Goal: Answer question/provide support: Ask a question

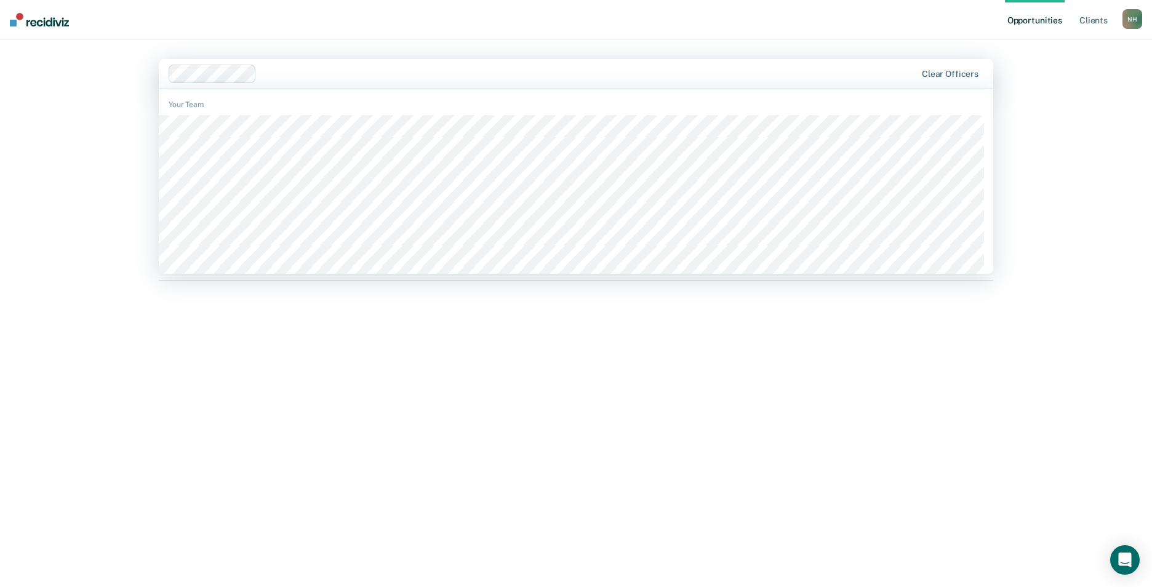
click at [471, 376] on div "Hi, [PERSON_NAME]. We’ve found some outstanding items across 1 caseload 28 clie…" at bounding box center [576, 327] width 834 height 449
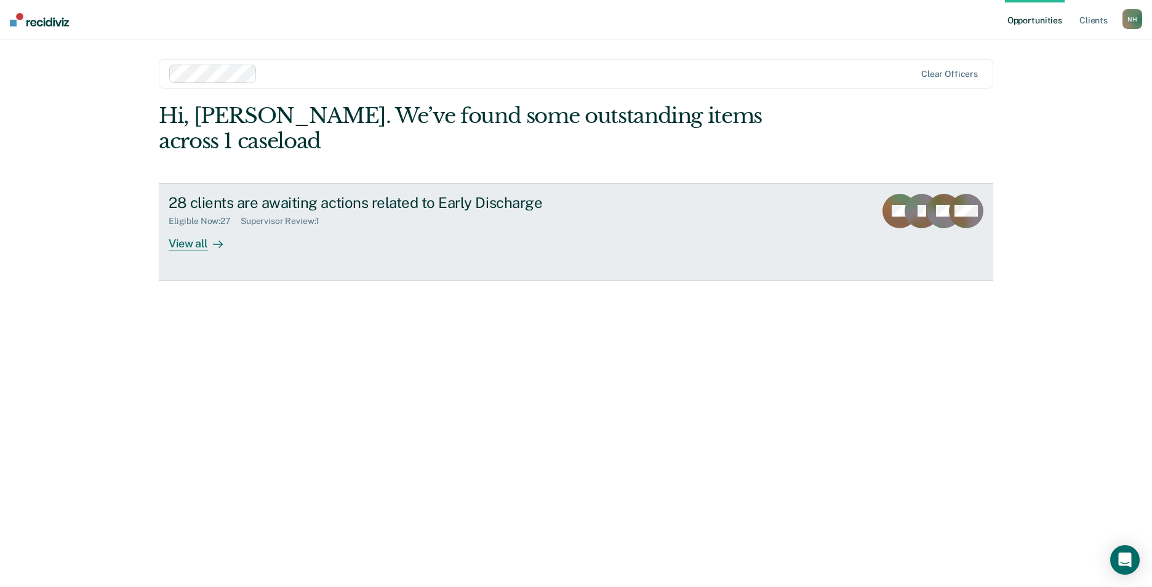
click at [185, 226] on div "View all" at bounding box center [203, 238] width 69 height 24
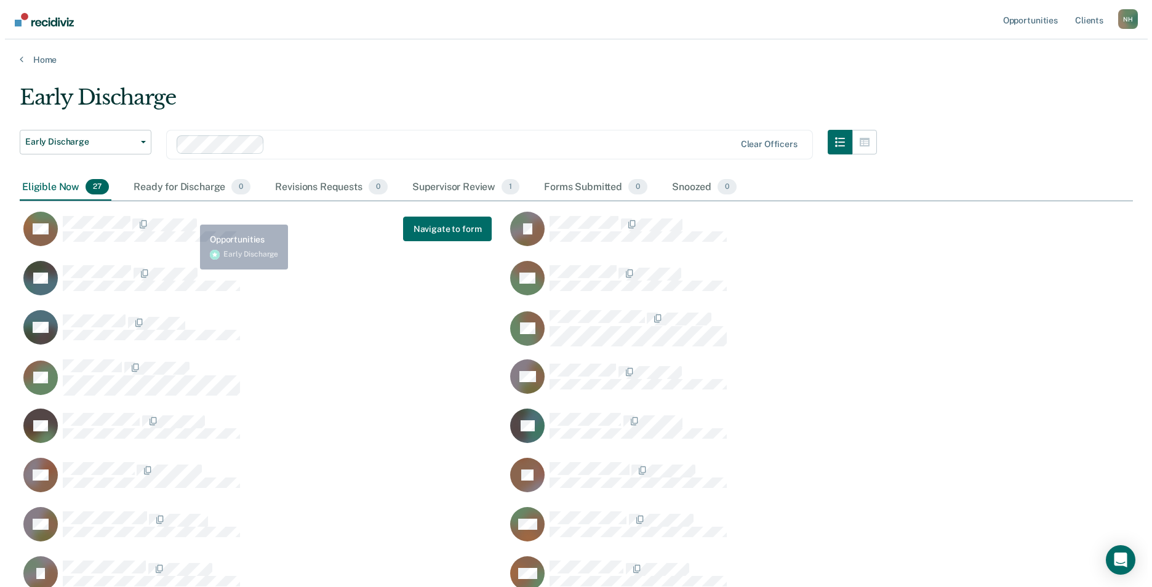
scroll to position [802, 1104]
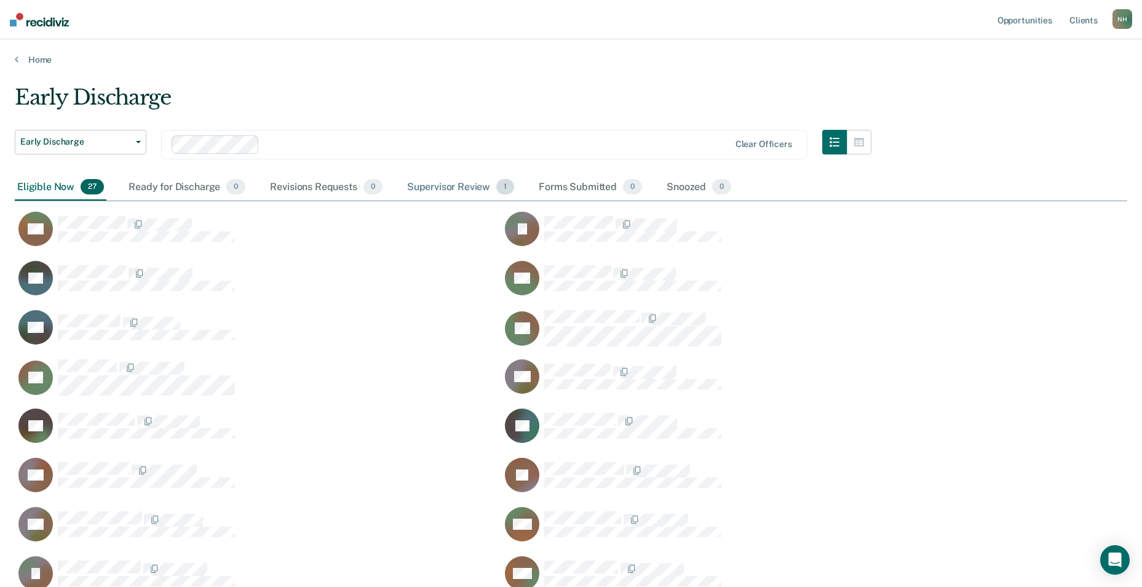
click at [452, 186] on div "Supervisor Review 1" at bounding box center [461, 187] width 113 height 27
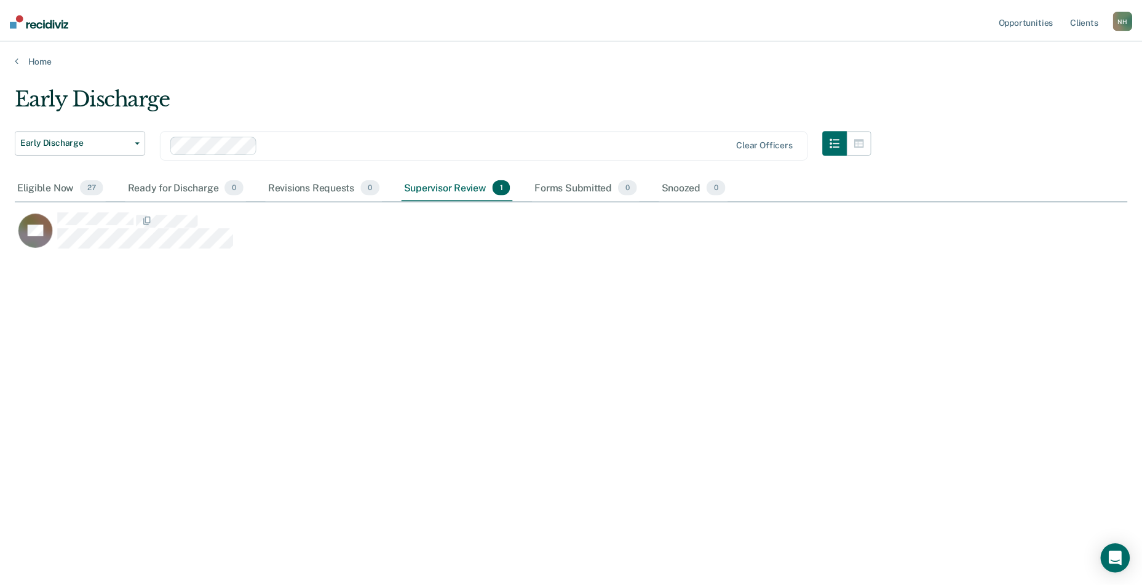
scroll to position [10, 10]
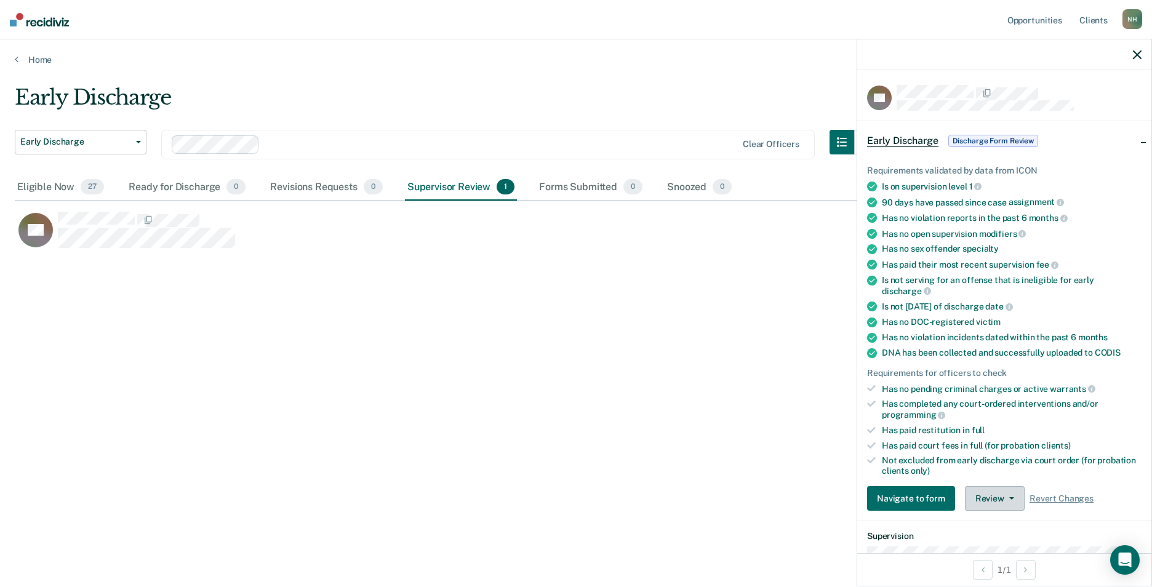
click at [1013, 498] on button "Review" at bounding box center [995, 498] width 60 height 25
click at [1032, 523] on button "Approve Discharge and Forms" at bounding box center [1034, 523] width 138 height 20
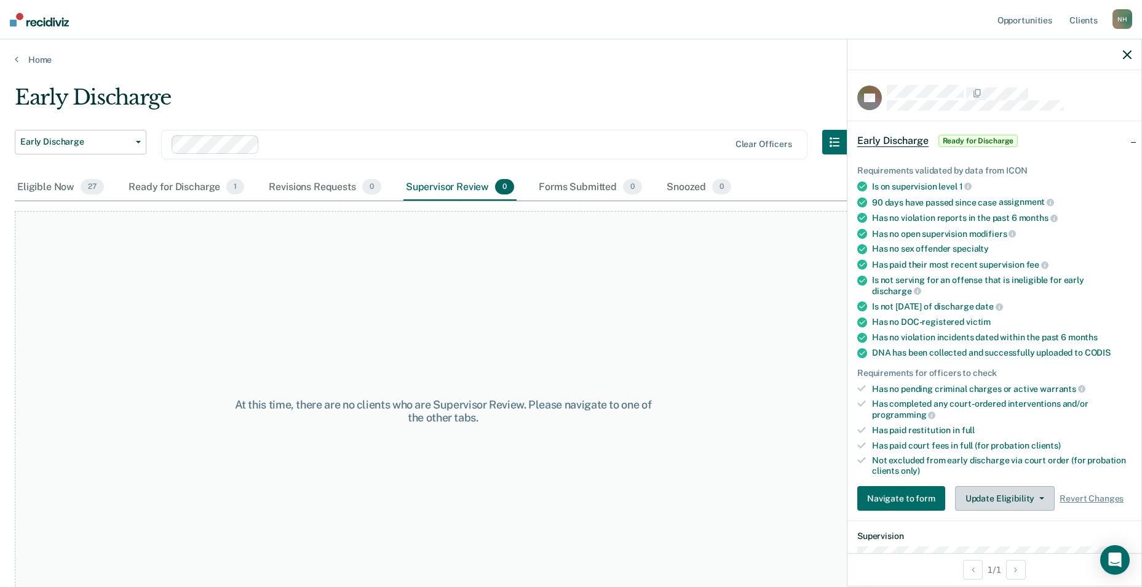
click at [995, 501] on button "Update Eligibility" at bounding box center [1005, 498] width 100 height 25
click at [692, 481] on div "At this time, there are no clients who are Supervisor Review. Please navigate t…" at bounding box center [443, 411] width 857 height 400
click at [1027, 496] on button "Update Eligibility" at bounding box center [1005, 498] width 100 height 25
click at [1021, 520] on button "Mark Submitted" at bounding box center [1014, 523] width 119 height 20
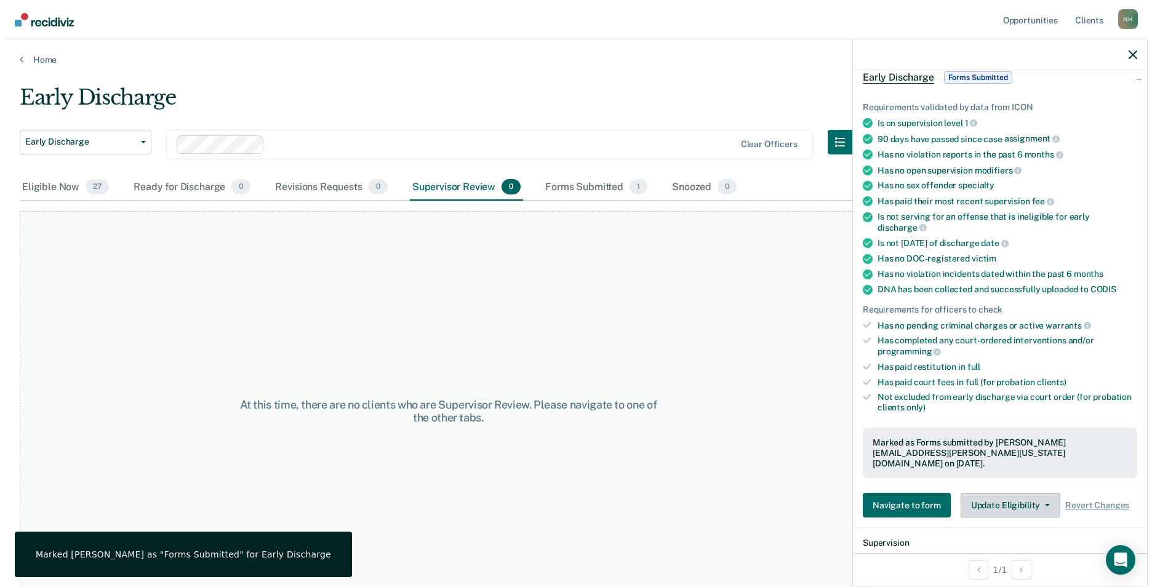
scroll to position [123, 0]
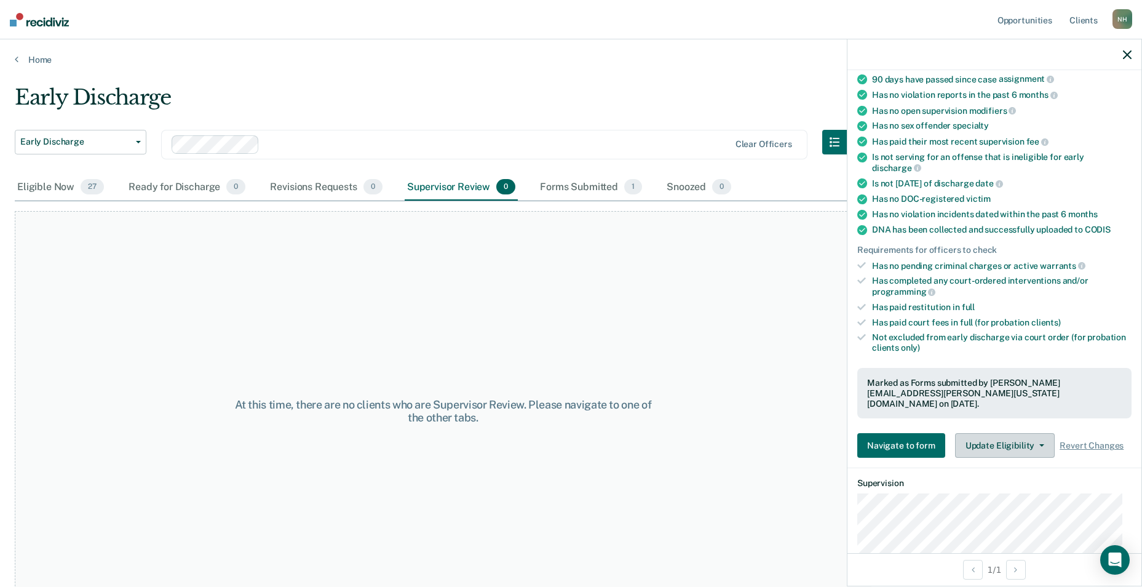
click at [1006, 433] on button "Update Eligibility" at bounding box center [1005, 445] width 100 height 25
click at [594, 507] on div "At this time, there are no clients who are Supervisor Review. Please navigate t…" at bounding box center [443, 411] width 857 height 400
click at [602, 189] on div "Forms Submitted 1" at bounding box center [591, 187] width 107 height 27
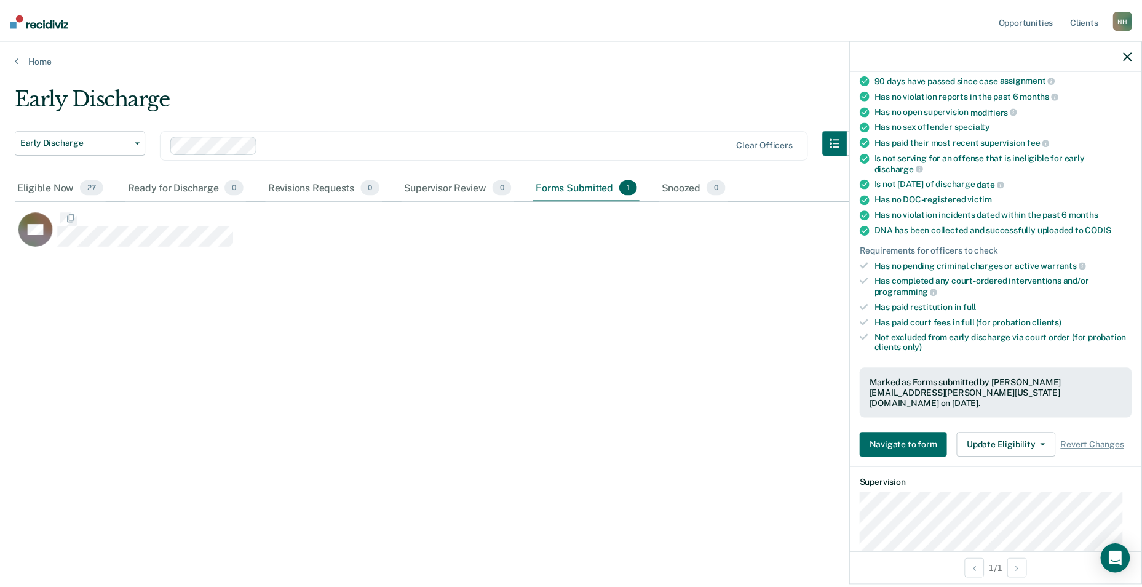
scroll to position [400, 1113]
click at [343, 251] on div "BR" at bounding box center [506, 235] width 982 height 49
click at [457, 188] on div "Supervisor Review 0" at bounding box center [462, 187] width 114 height 27
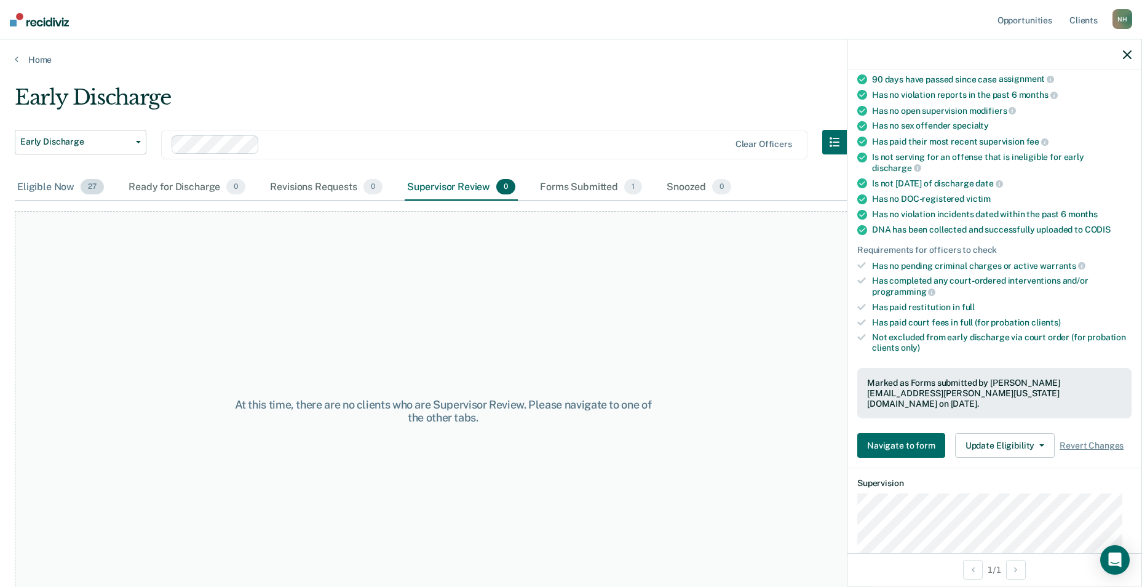
click at [57, 187] on div "Eligible Now 27" at bounding box center [61, 187] width 92 height 27
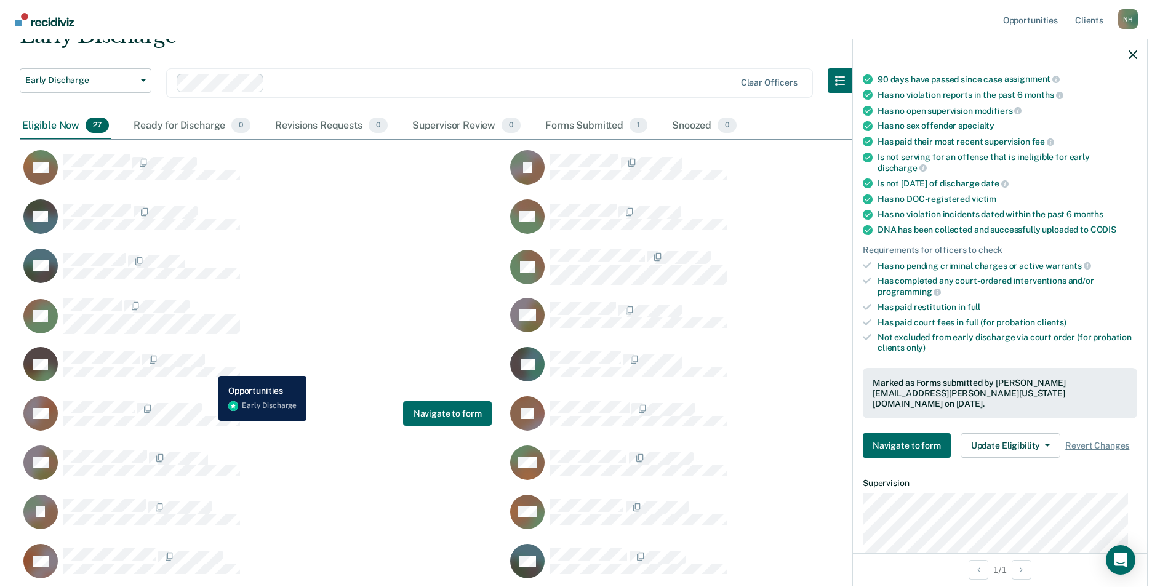
scroll to position [0, 0]
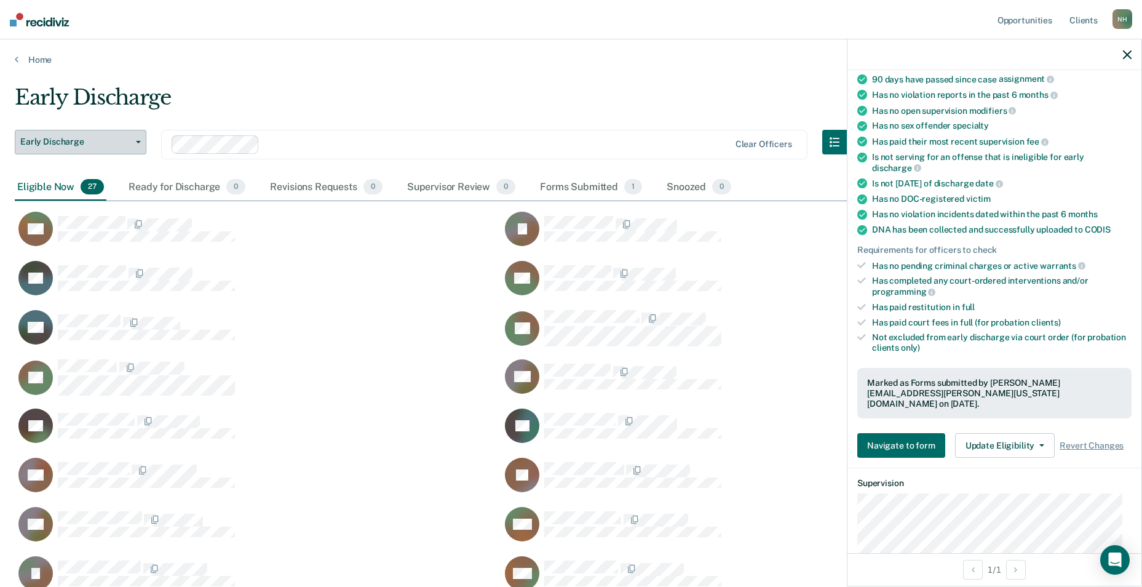
click at [137, 141] on icon "button" at bounding box center [138, 142] width 5 height 2
click at [388, 95] on div "Early Discharge" at bounding box center [443, 102] width 857 height 35
click at [603, 185] on div "Forms Submitted 1" at bounding box center [591, 187] width 107 height 27
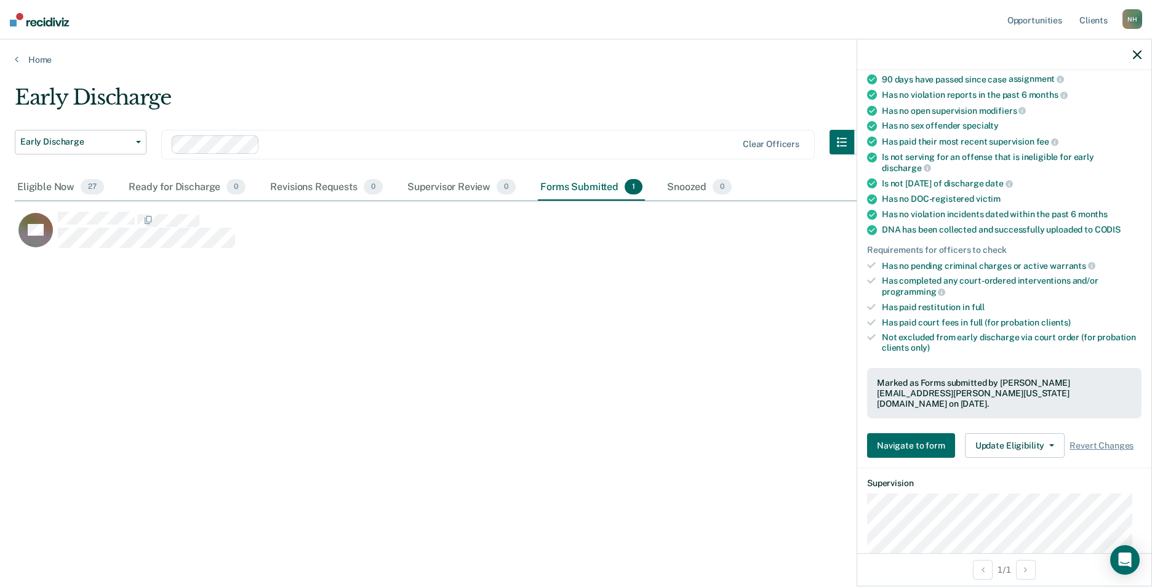
click at [458, 282] on div "Early Discharge Early Discharge Early Discharge Clear officers Eligible Now 27 …" at bounding box center [576, 290] width 1122 height 410
click at [36, 187] on div "Eligible Now 27" at bounding box center [61, 187] width 92 height 27
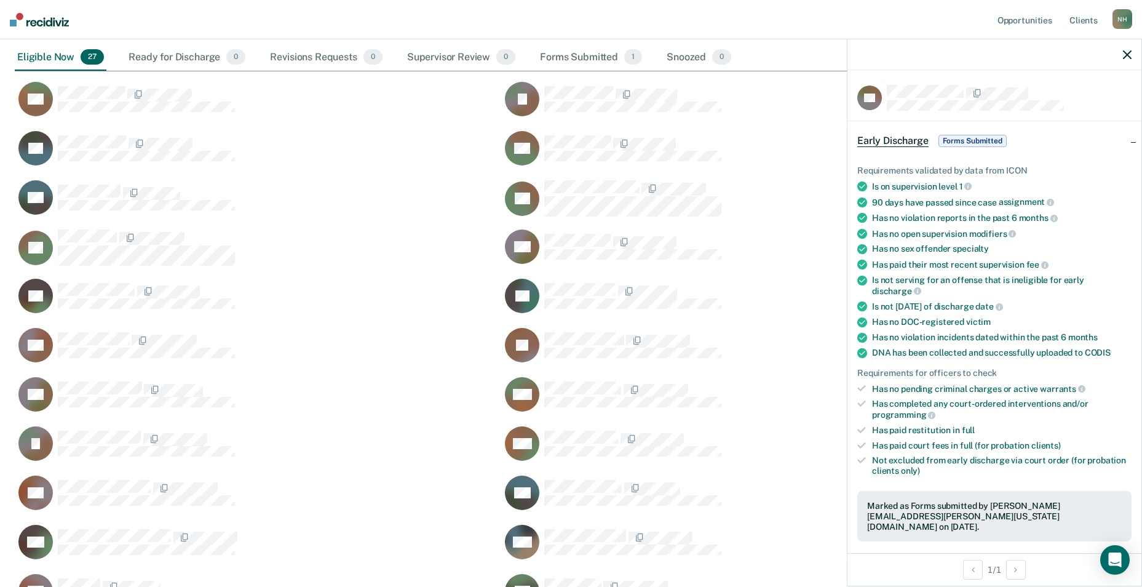
scroll to position [123, 0]
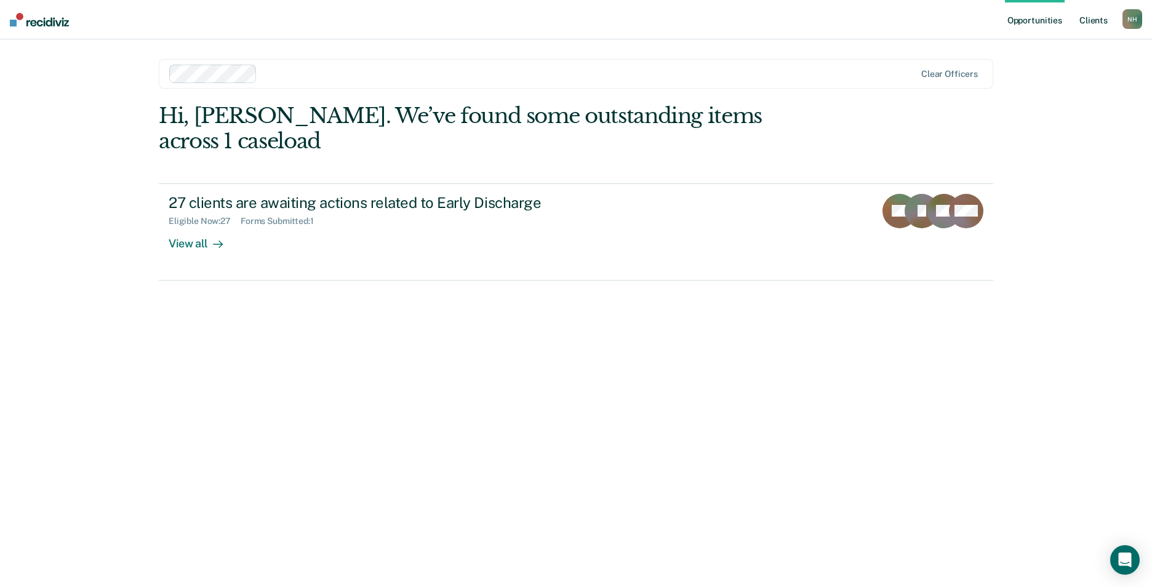
click at [1096, 20] on link "Client s" at bounding box center [1092, 19] width 33 height 39
click at [1115, 562] on div "Open Intercom Messenger" at bounding box center [1124, 560] width 33 height 33
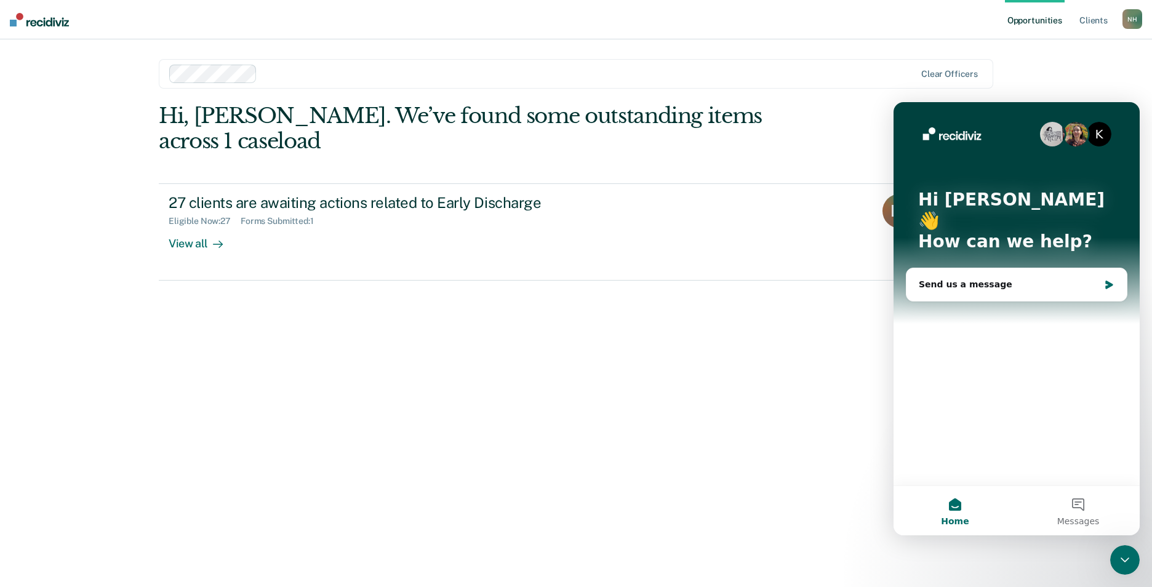
click at [596, 437] on div "Hi, Nycole. We’ve found some outstanding items across 1 caseload 27 clients are…" at bounding box center [576, 327] width 834 height 449
click at [606, 403] on div "Hi, Nycole. We’ve found some outstanding items across 1 caseload 27 clients are…" at bounding box center [576, 327] width 834 height 449
click at [1008, 113] on div "K Hi Nycole 👋 How can we help?" at bounding box center [1015, 223] width 221 height 242
click at [1003, 113] on div "K Hi Nycole 👋 How can we help?" at bounding box center [1015, 223] width 221 height 242
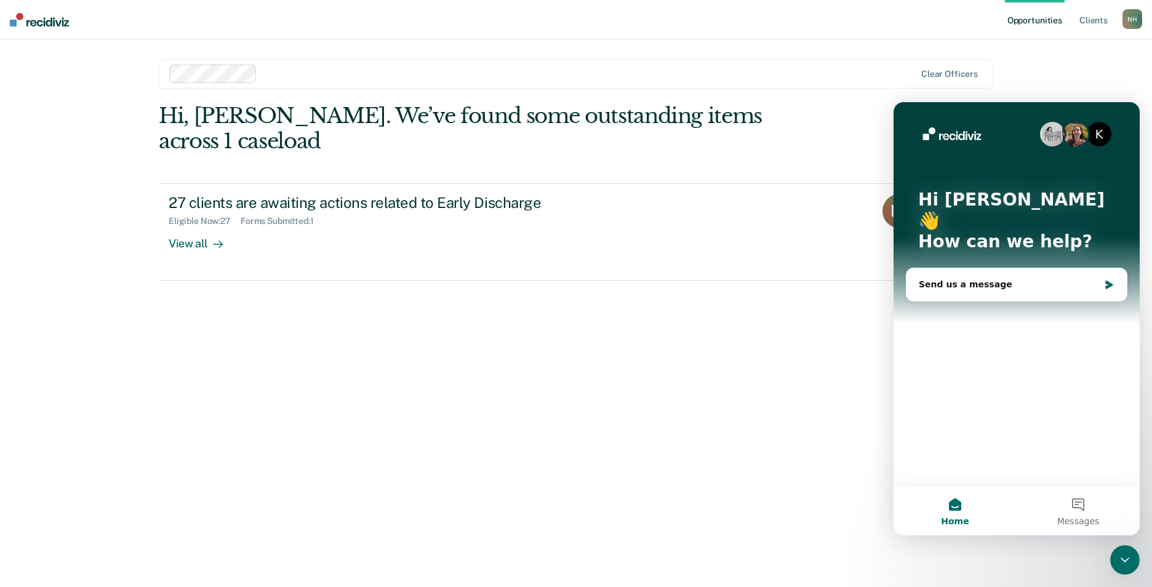
click at [1121, 568] on div "Close Intercom Messenger" at bounding box center [1125, 560] width 30 height 30
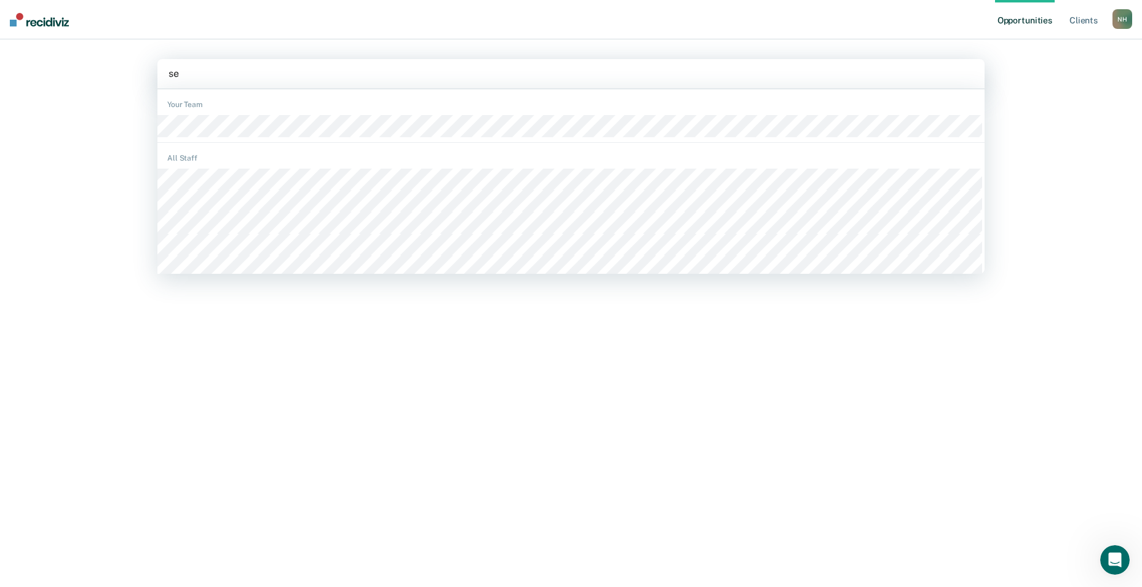
type input "s"
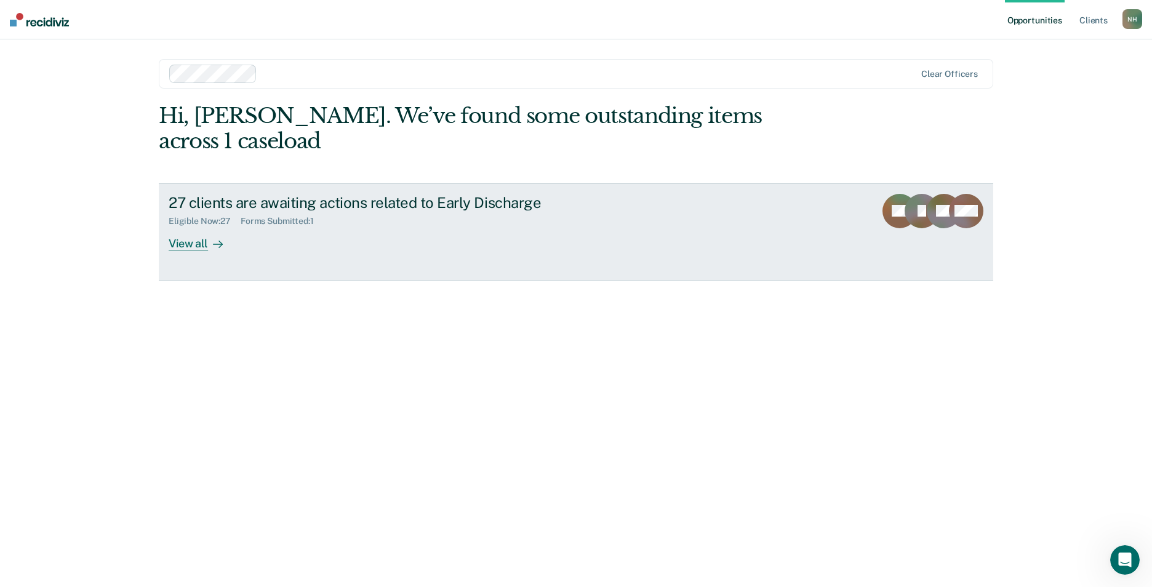
click at [283, 216] on div "Forms Submitted : 1" at bounding box center [282, 221] width 83 height 10
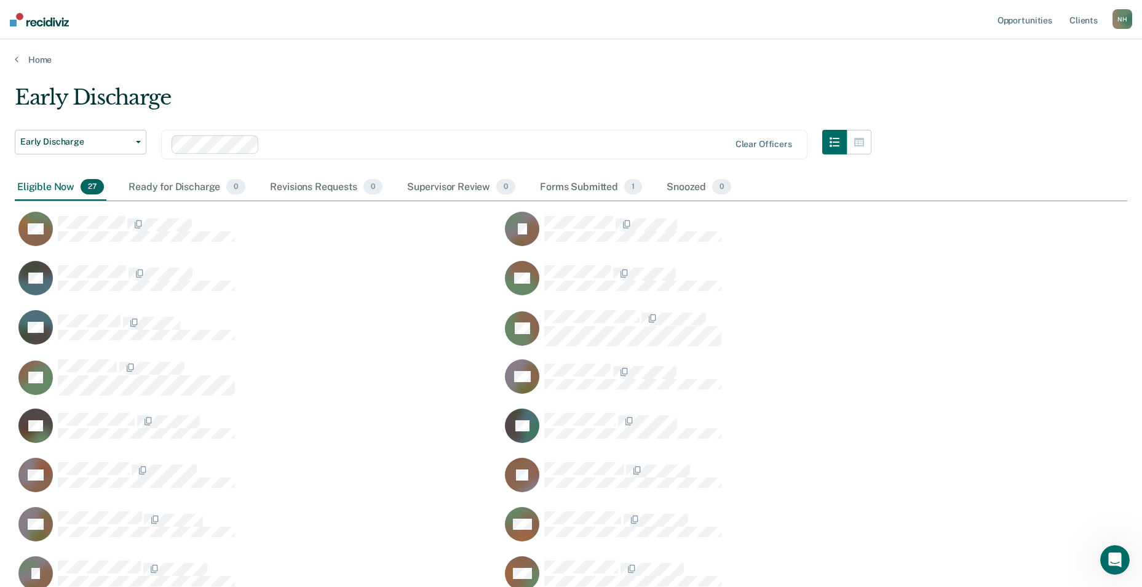
scroll to position [802, 1104]
click at [140, 141] on icon "button" at bounding box center [138, 142] width 5 height 2
click at [120, 168] on icon "button" at bounding box center [121, 167] width 5 height 4
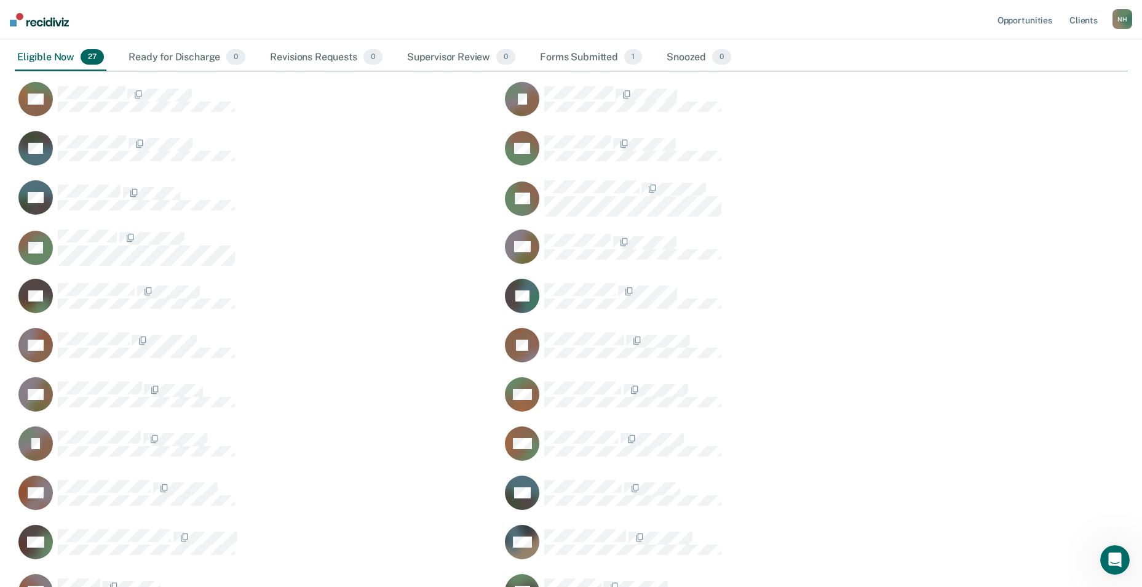
scroll to position [0, 0]
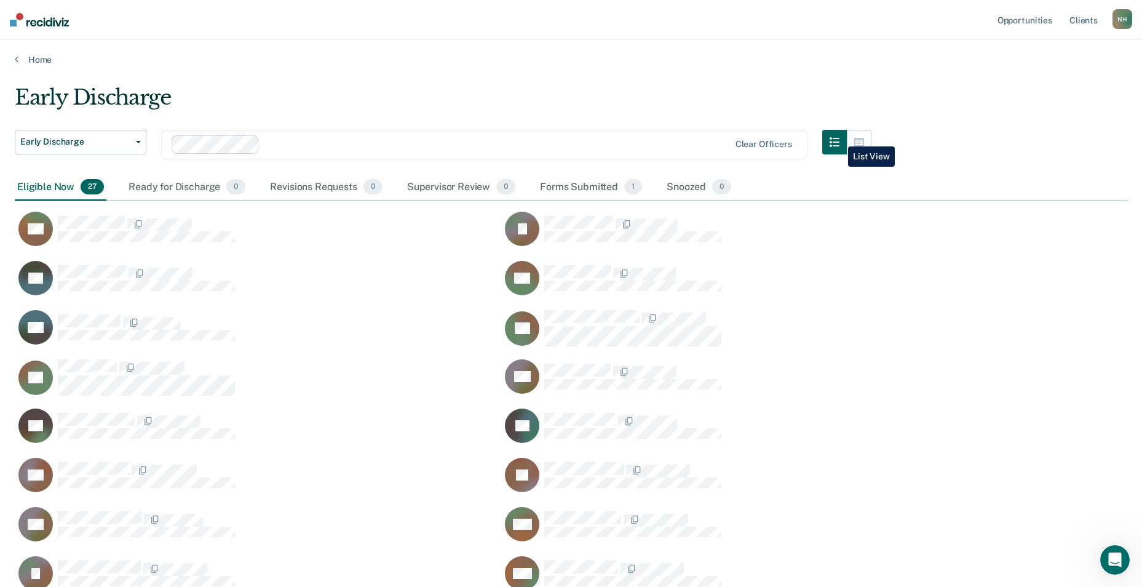
click at [839, 137] on icon "button" at bounding box center [835, 142] width 10 height 10
click at [837, 140] on icon "button" at bounding box center [835, 142] width 10 height 10
click at [864, 140] on icon "button" at bounding box center [859, 142] width 10 height 10
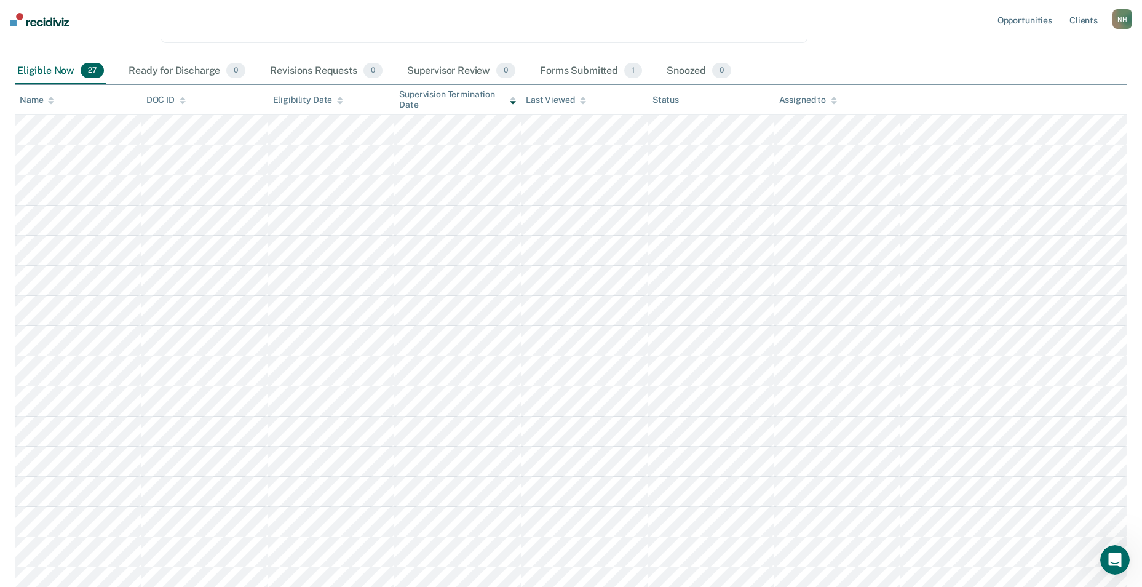
scroll to position [55, 0]
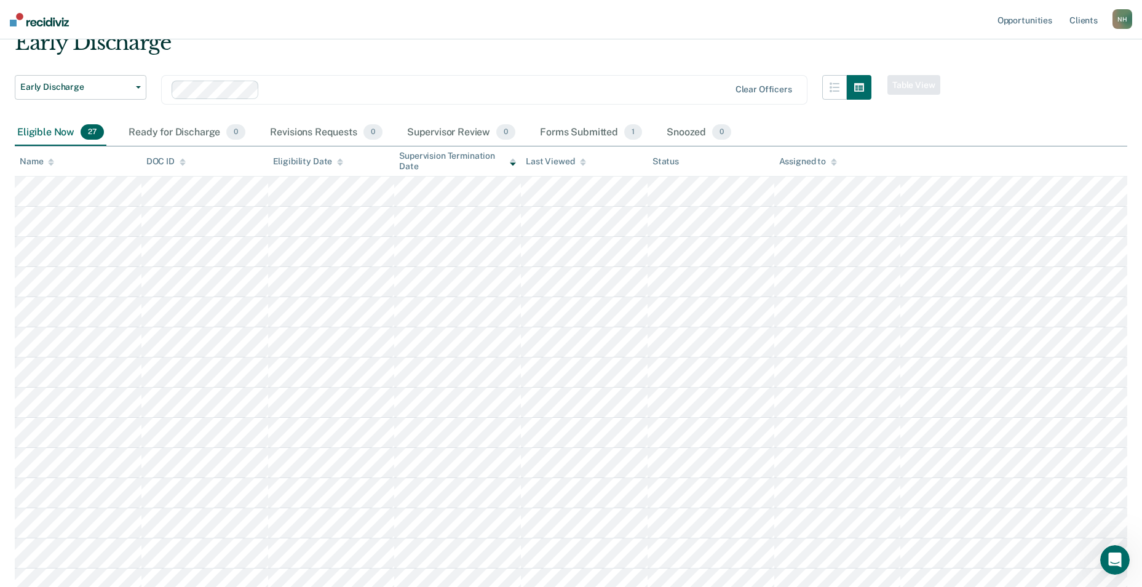
click at [1106, 561] on icon "Open Intercom Messenger" at bounding box center [1115, 560] width 20 height 20
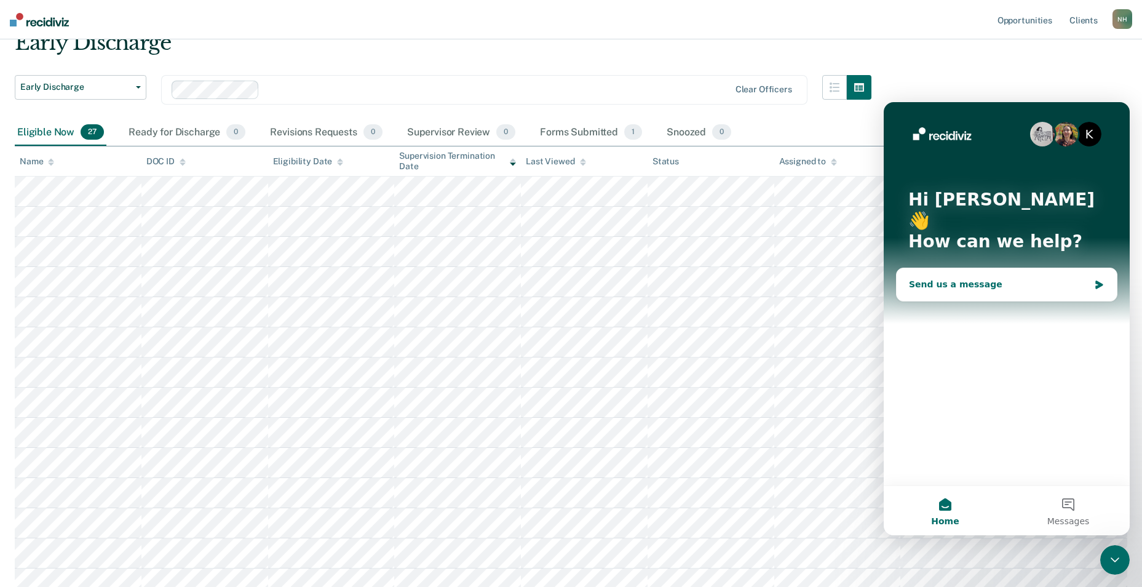
click at [1028, 278] on div "Send us a message" at bounding box center [999, 284] width 180 height 13
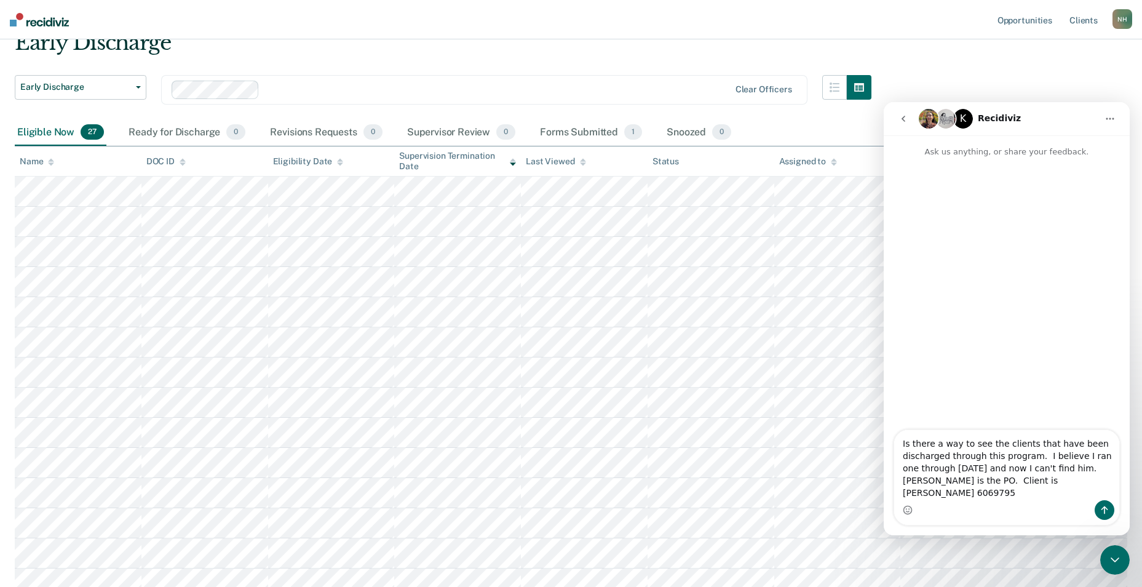
type textarea "Is there a way to see the clients that have been discharged through this progra…"
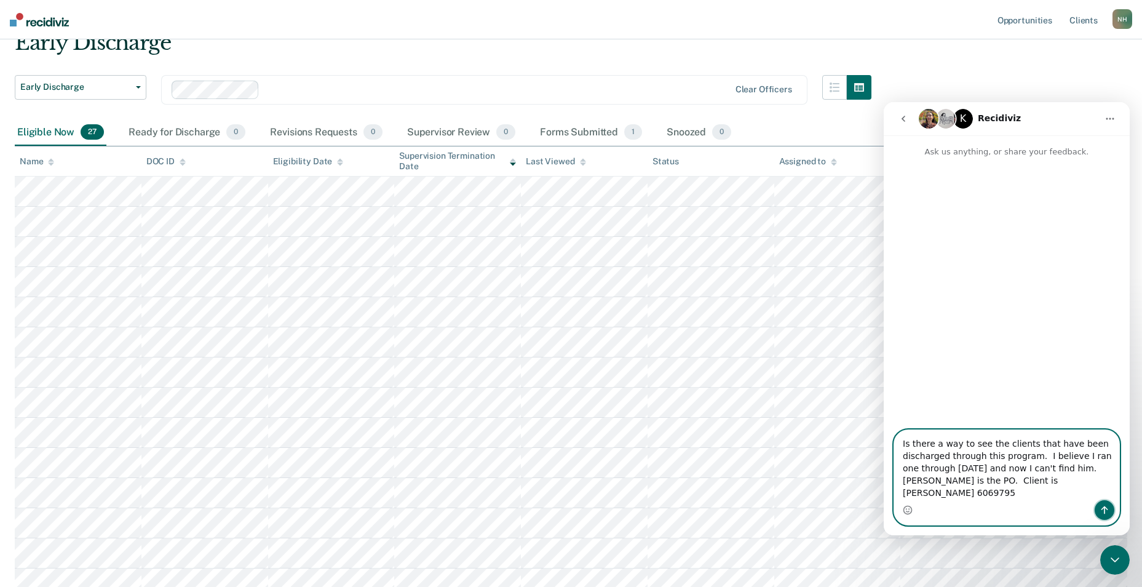
click at [1105, 509] on icon "Send a message…" at bounding box center [1105, 510] width 10 height 10
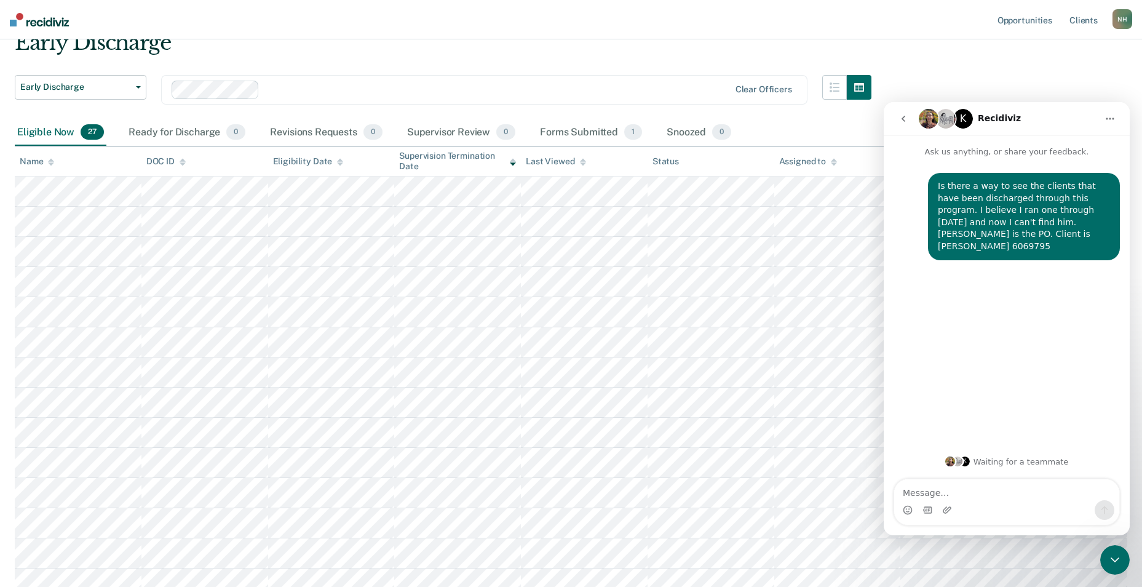
click at [735, 49] on div "Early Discharge" at bounding box center [443, 47] width 857 height 35
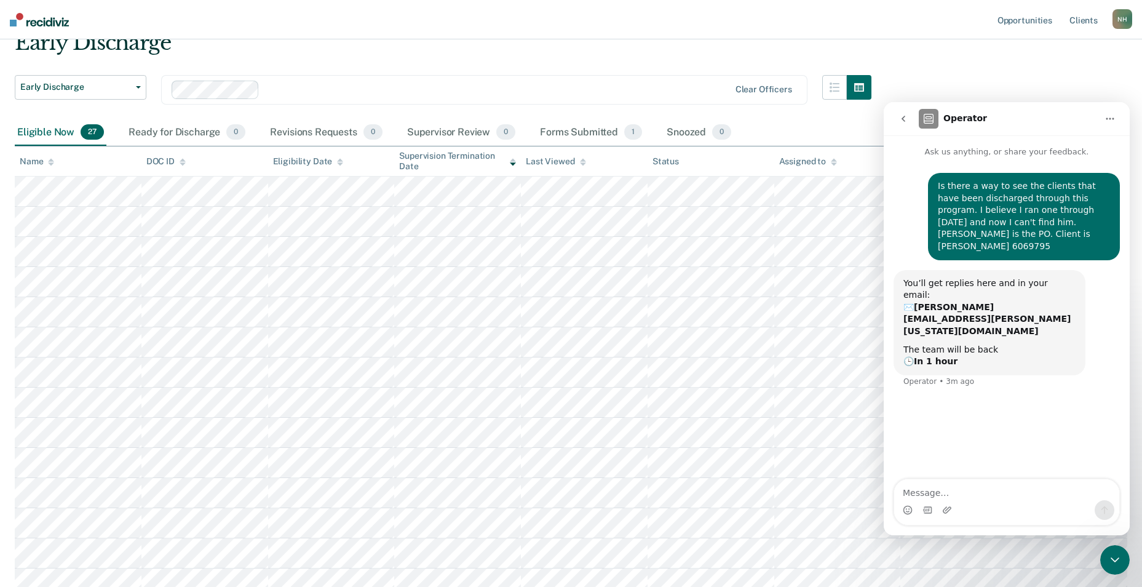
click at [677, 16] on nav "Opportunities Client s Nycole Harbison N H Profile How it works Log Out" at bounding box center [571, 19] width 1142 height 39
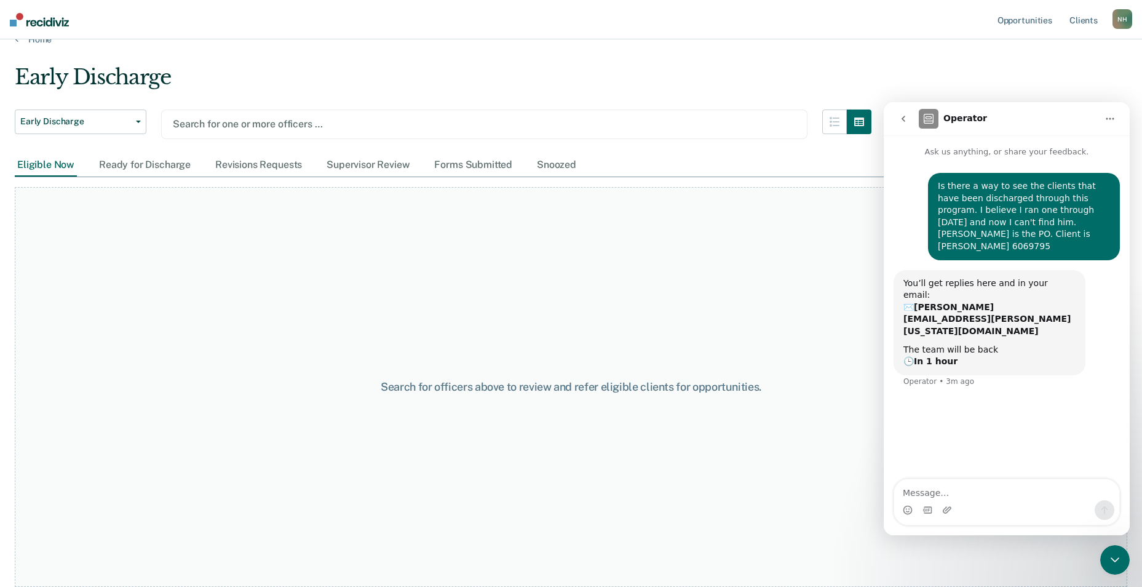
scroll to position [20, 0]
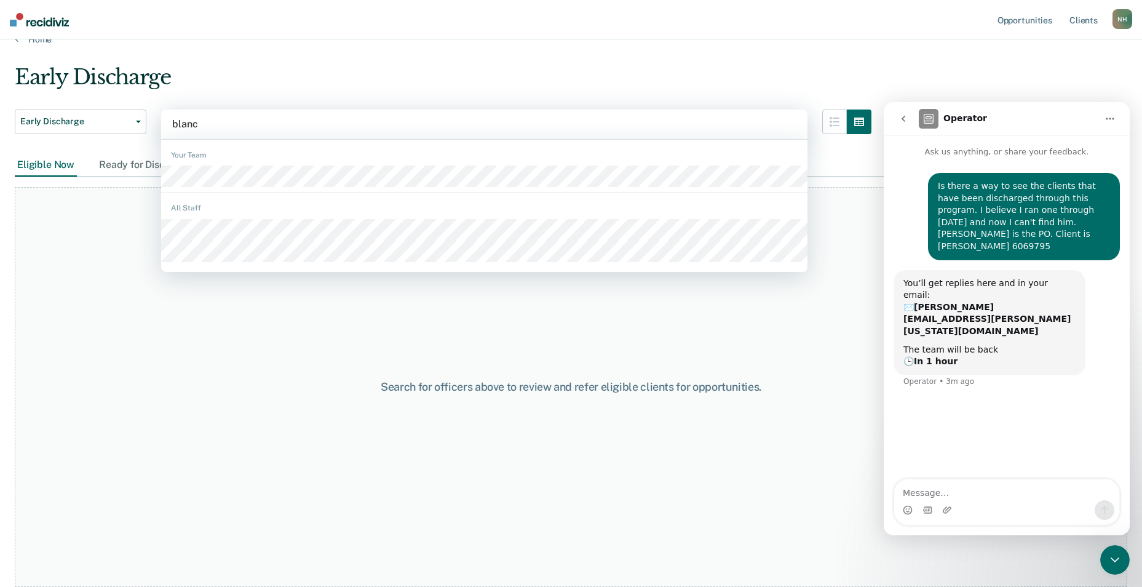
type input "blanco"
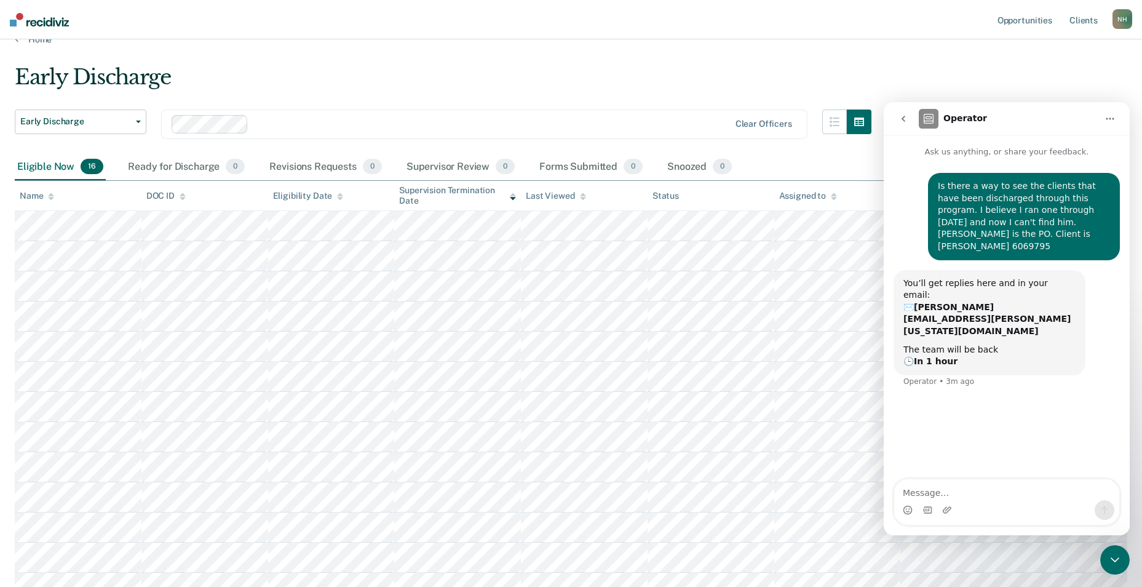
click at [1076, 121] on div "Operator" at bounding box center [1008, 119] width 178 height 20
click at [981, 414] on div "Is there a way to see the clients that have been discharged through this progra…" at bounding box center [1007, 319] width 246 height 322
click at [1103, 117] on button "Home" at bounding box center [1110, 118] width 23 height 23
click at [962, 55] on main "Early Discharge Early Discharge Early Discharge Clear officers Eligible Now 16 …" at bounding box center [571, 411] width 1142 height 733
click at [1130, 567] on main "Early Discharge Early Discharge Early Discharge Clear officers Eligible Now 16 …" at bounding box center [571, 411] width 1142 height 733
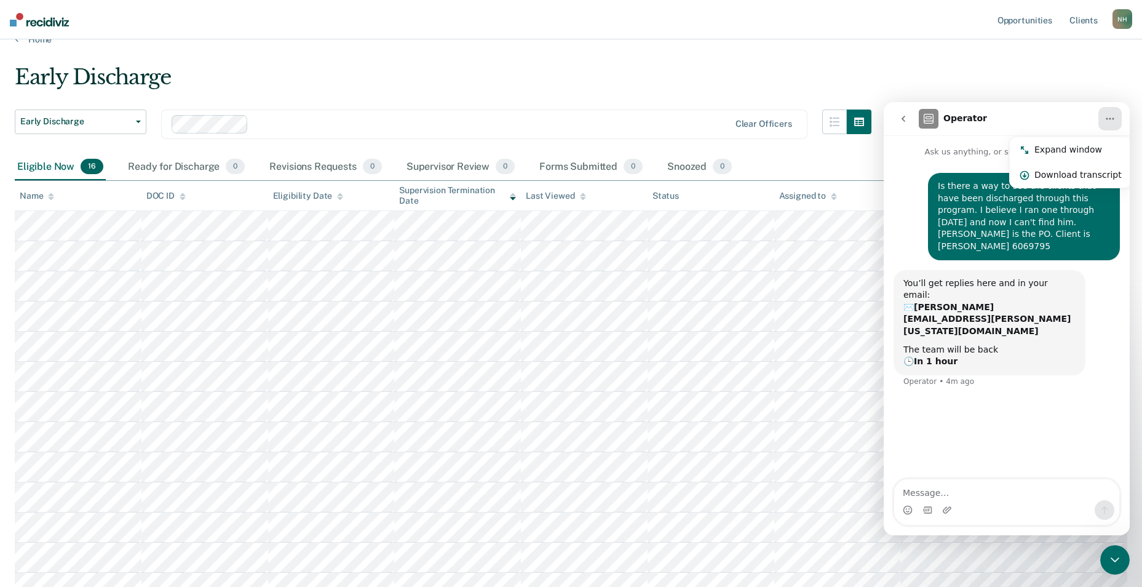
click at [1115, 562] on icon "Close Intercom Messenger" at bounding box center [1115, 559] width 9 height 5
